Goal: Share content: Share content

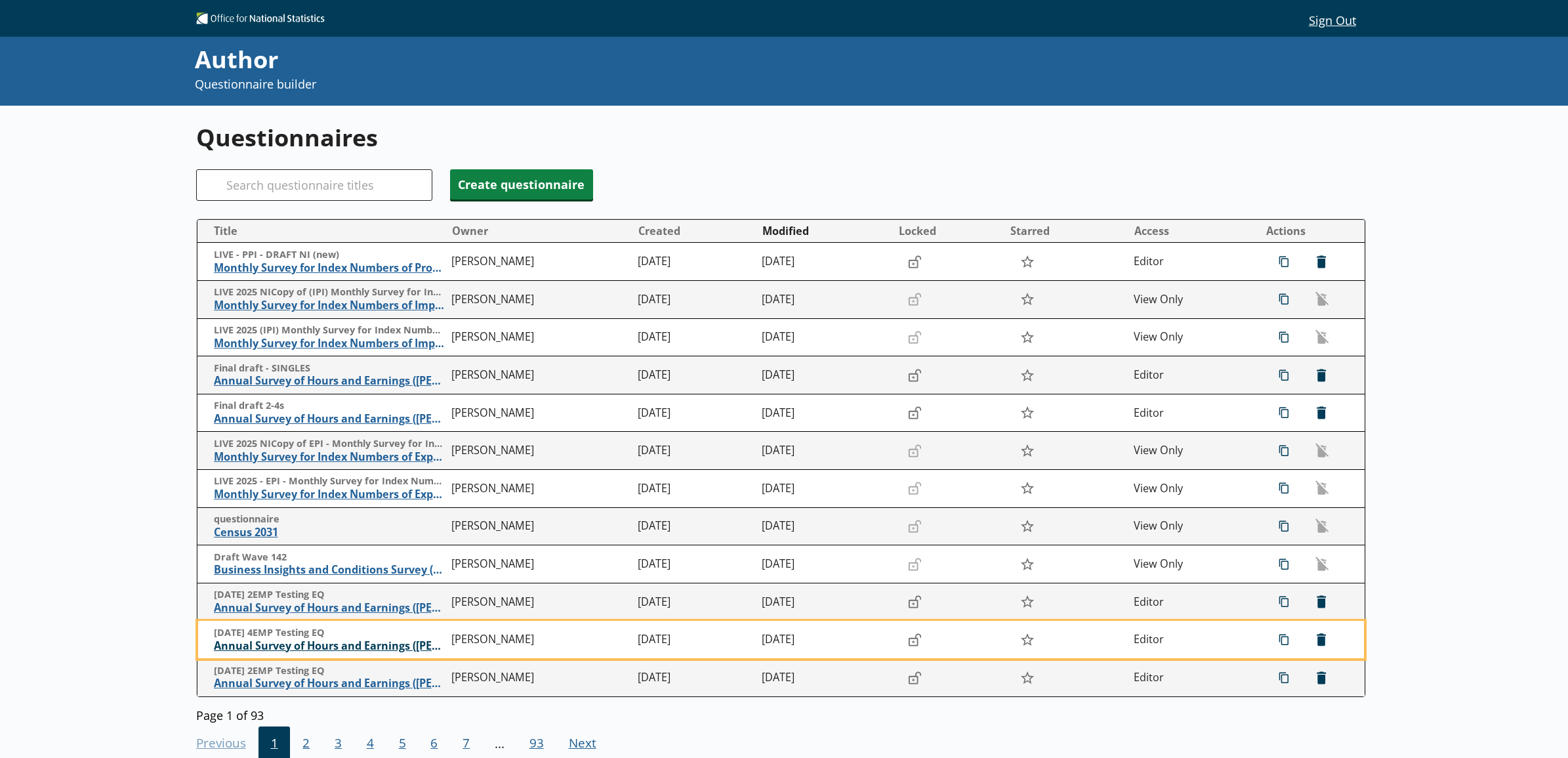
click at [318, 640] on span "Annual Survey of Hours and Earnings ([PERSON_NAME])" at bounding box center [329, 646] width 231 height 14
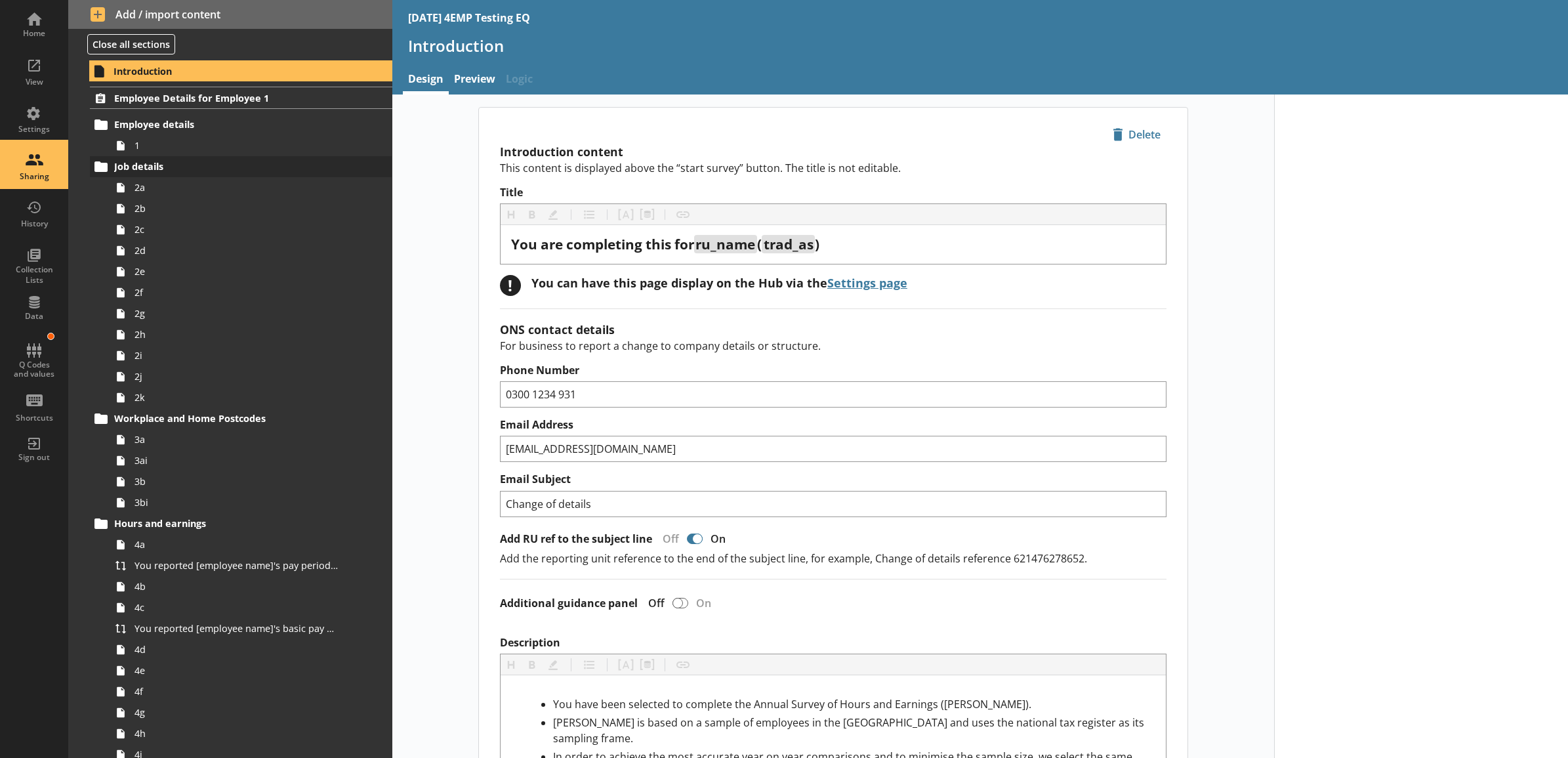
drag, startPoint x: 38, startPoint y: 164, endPoint x: 103, endPoint y: 176, distance: 66.1
click at [38, 164] on div "Sharing" at bounding box center [34, 165] width 46 height 46
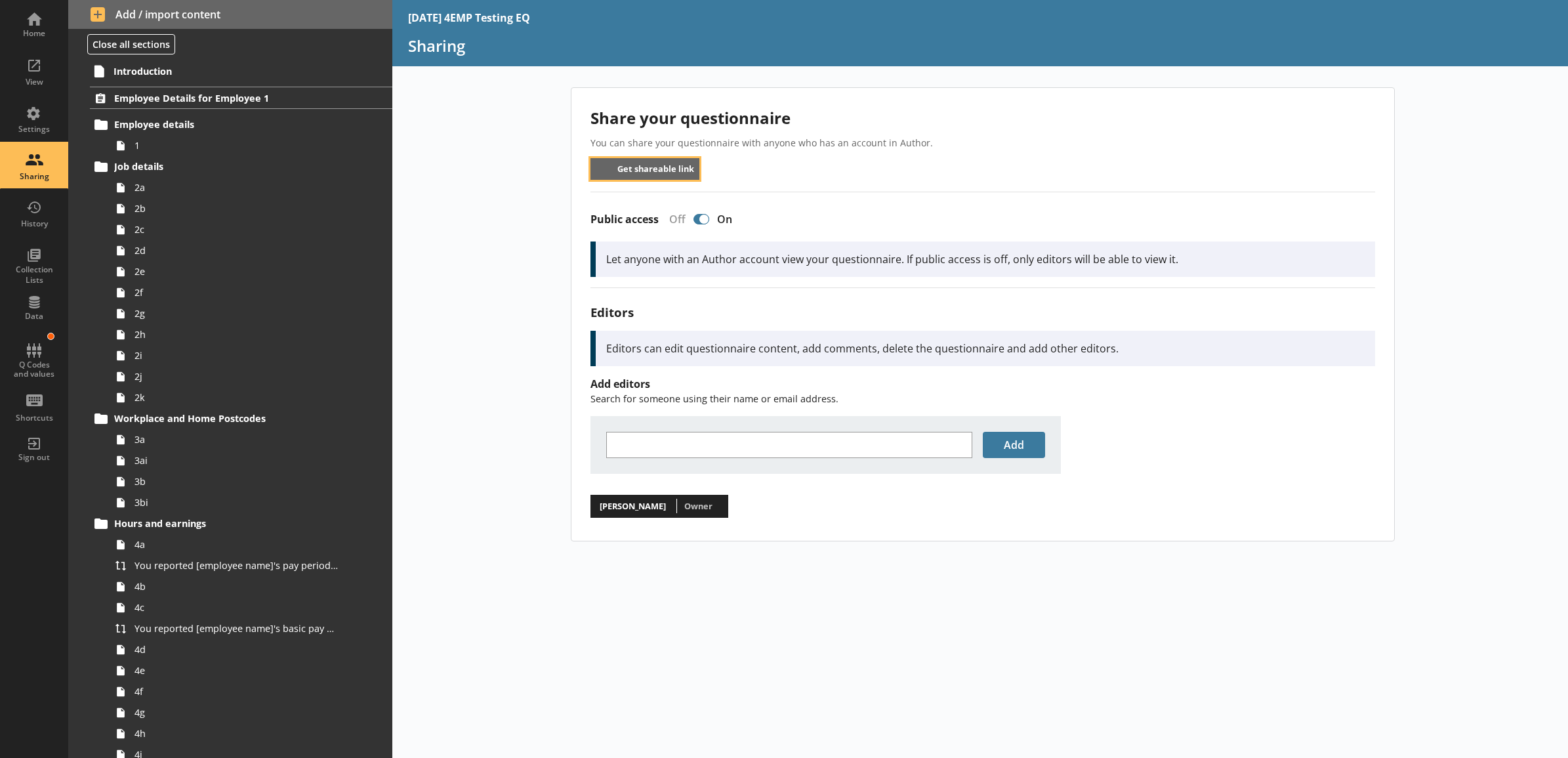
click at [620, 173] on button "Get shareable link" at bounding box center [645, 169] width 110 height 22
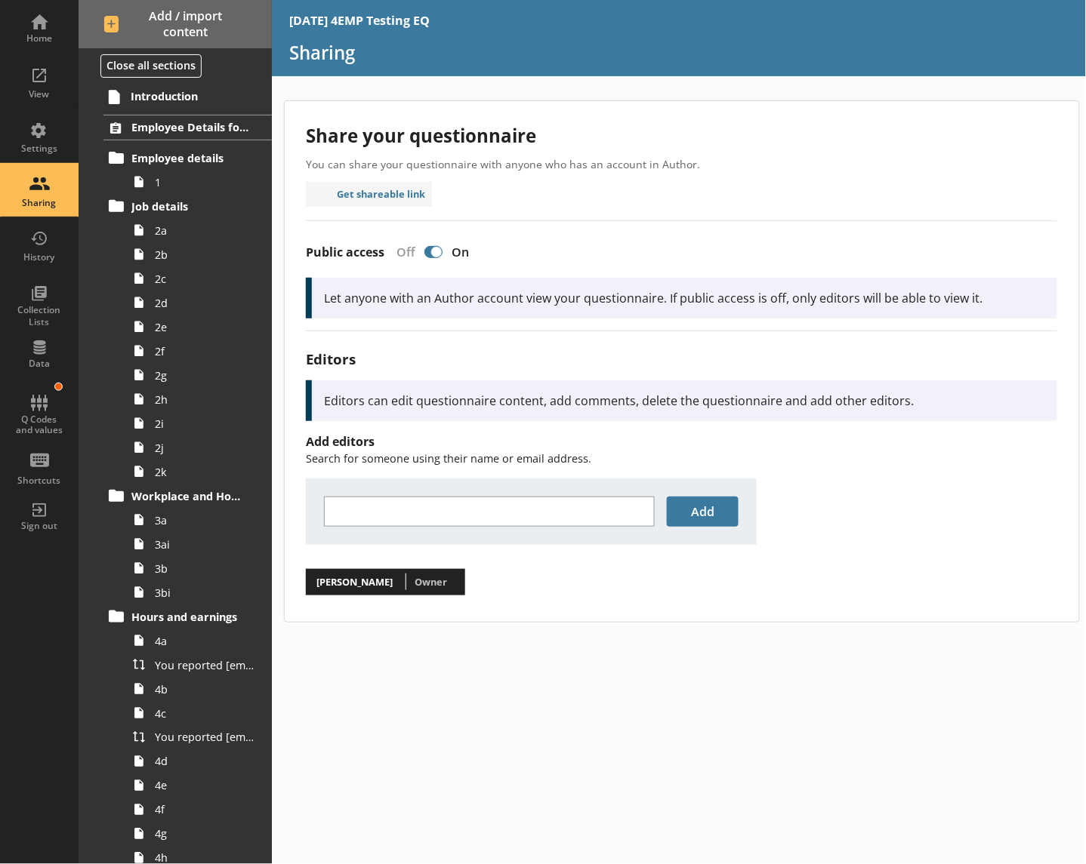
click at [774, 685] on div "Share your questionnaire You can share your questionnaire with anyone who has a…" at bounding box center [679, 482] width 815 height 764
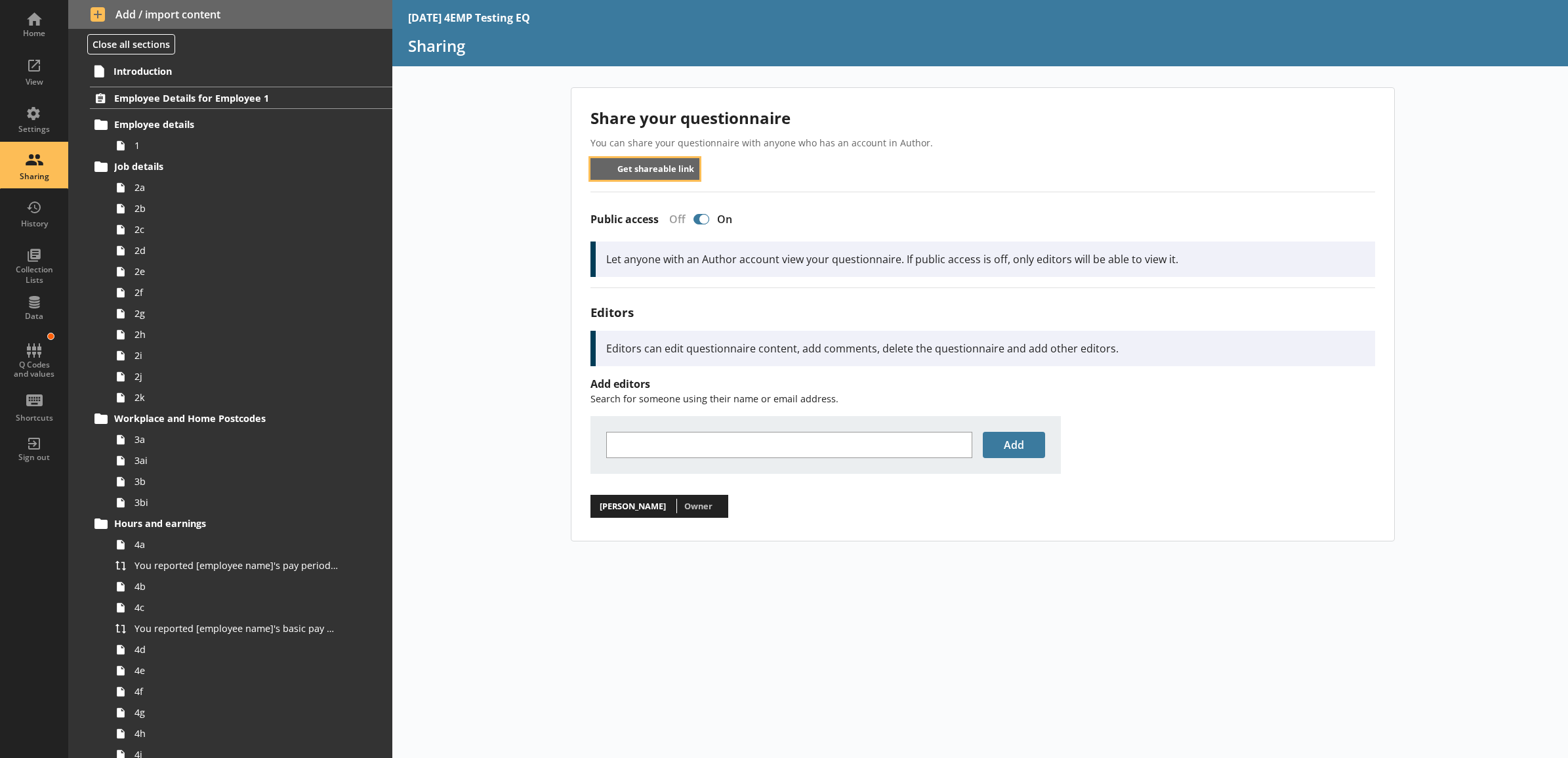
click at [660, 176] on button "Get shareable link" at bounding box center [645, 169] width 110 height 22
click at [510, 243] on div "Share your questionnaire You can share your questionnaire with anyone who has a…" at bounding box center [980, 422] width 1176 height 670
click at [486, 200] on div "Share your questionnaire You can share your questionnaire with anyone who has a…" at bounding box center [980, 422] width 1176 height 670
click at [462, 210] on div "Share your questionnaire You can share your questionnaire with anyone who has a…" at bounding box center [980, 422] width 1176 height 670
click at [644, 166] on button "Get shareable link" at bounding box center [645, 169] width 110 height 22
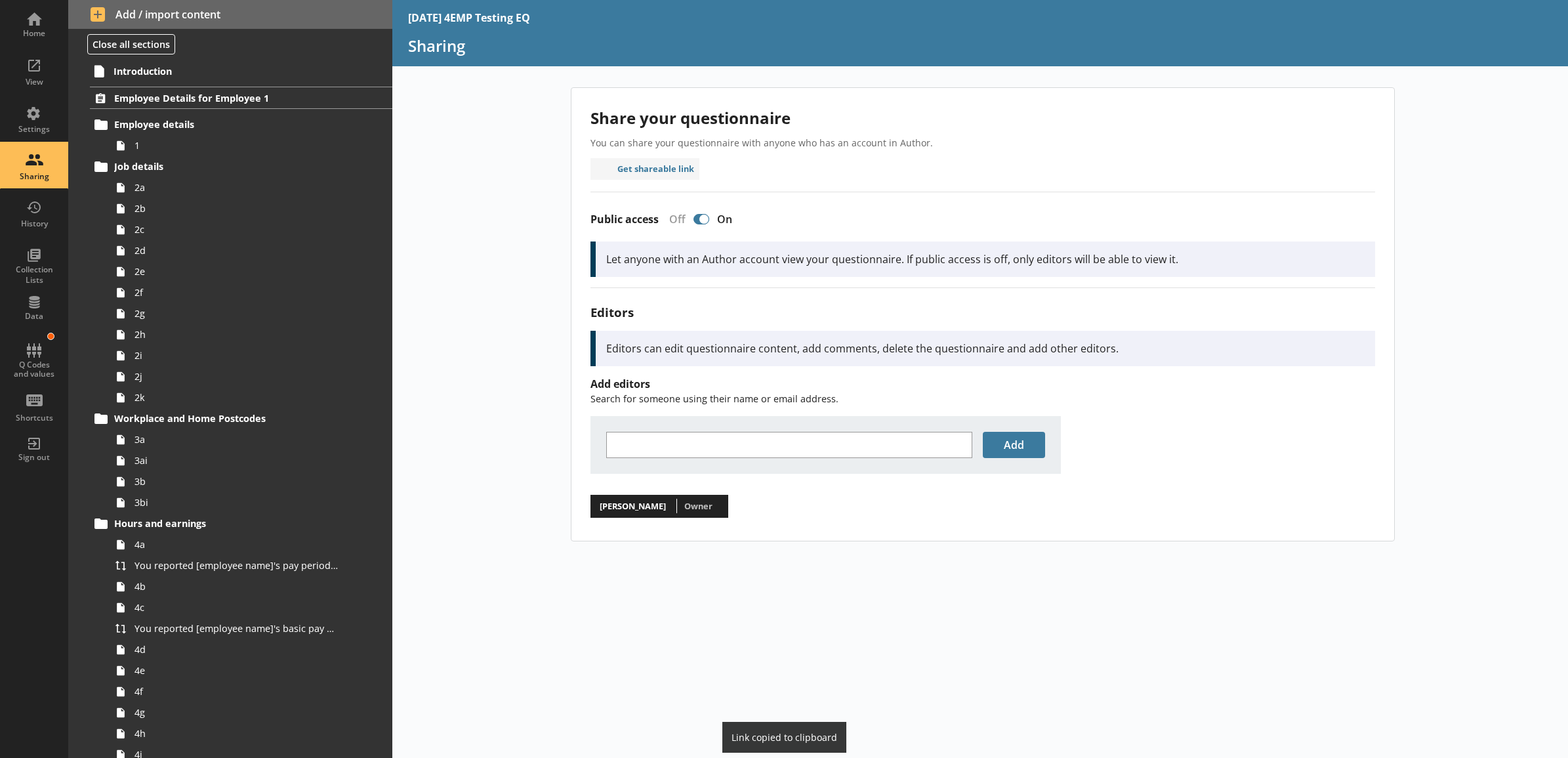
click at [467, 376] on div "Share your questionnaire You can share your questionnaire with anyone who has a…" at bounding box center [980, 422] width 1176 height 670
click at [728, 624] on div "Share your questionnaire You can share your questionnaire with anyone who has a…" at bounding box center [980, 422] width 1176 height 670
click at [501, 234] on div "Share your questionnaire You can share your questionnaire with anyone who has a…" at bounding box center [980, 422] width 1176 height 670
click at [633, 173] on button "Get shareable link" at bounding box center [645, 169] width 110 height 22
click at [933, 553] on div "Share your questionnaire You can share your questionnaire with anyone who has a…" at bounding box center [980, 422] width 1176 height 670
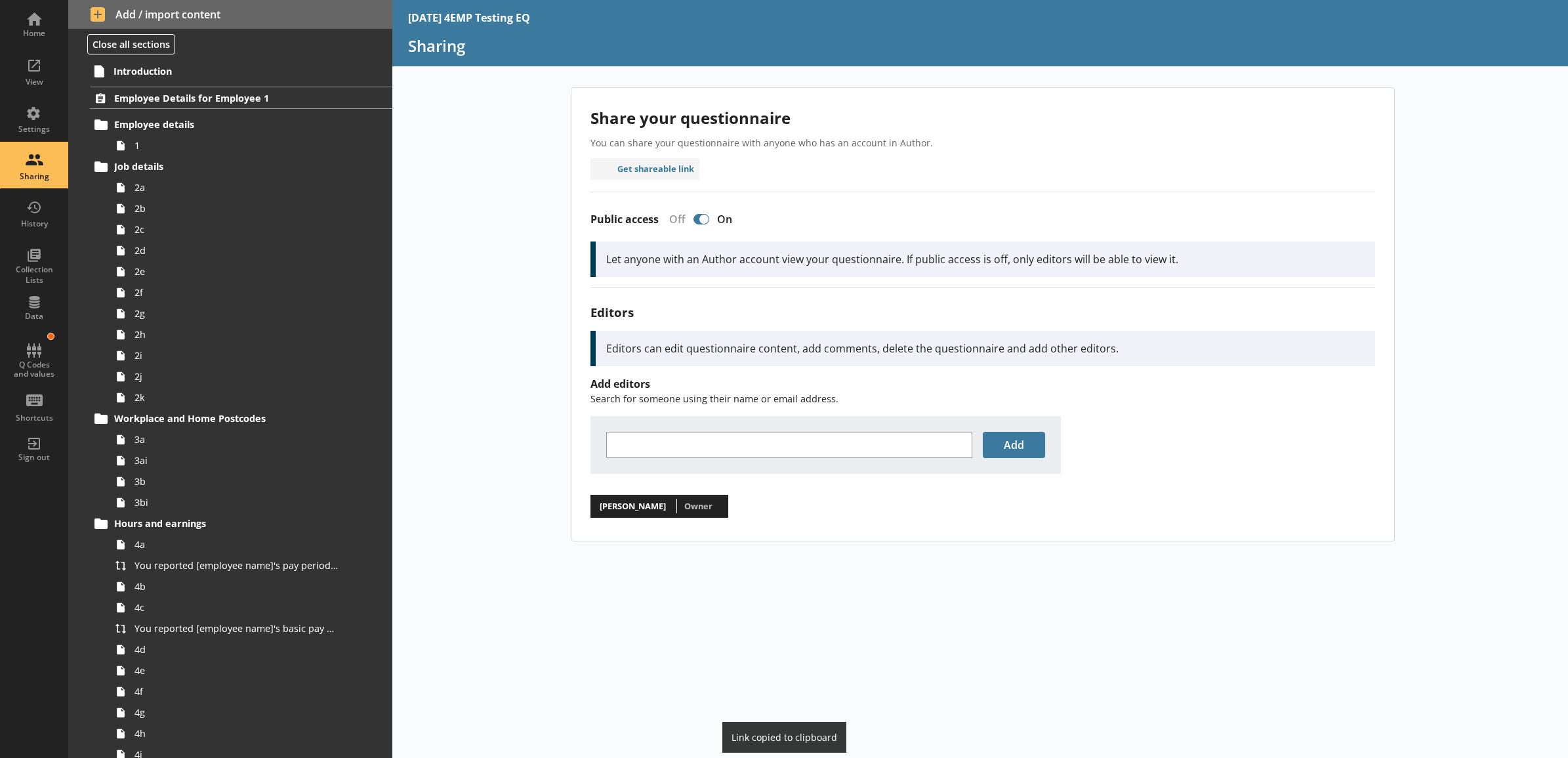
click at [933, 611] on div "Share your questionnaire You can share your questionnaire with anyone who has a…" at bounding box center [980, 422] width 1176 height 670
click at [466, 119] on div "Share your questionnaire You can share your questionnaire with anyone who has a…" at bounding box center [980, 422] width 1176 height 670
click at [17, 14] on div "Home" at bounding box center [34, 23] width 46 height 46
